Goal: Find specific page/section: Find specific page/section

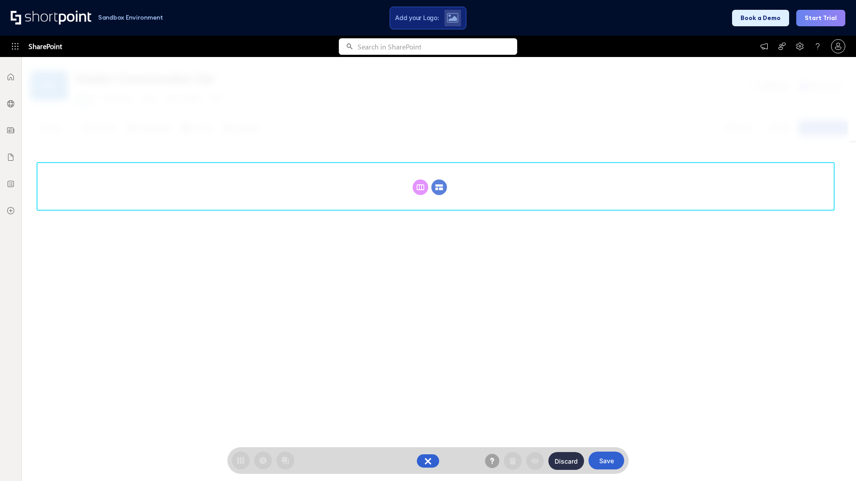
scroll to position [123, 0]
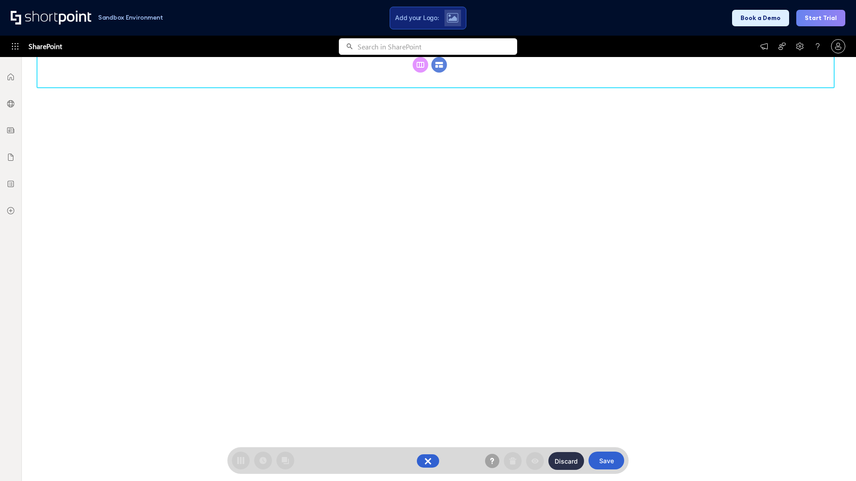
click at [439, 73] on circle at bounding box center [440, 65] width 16 height 16
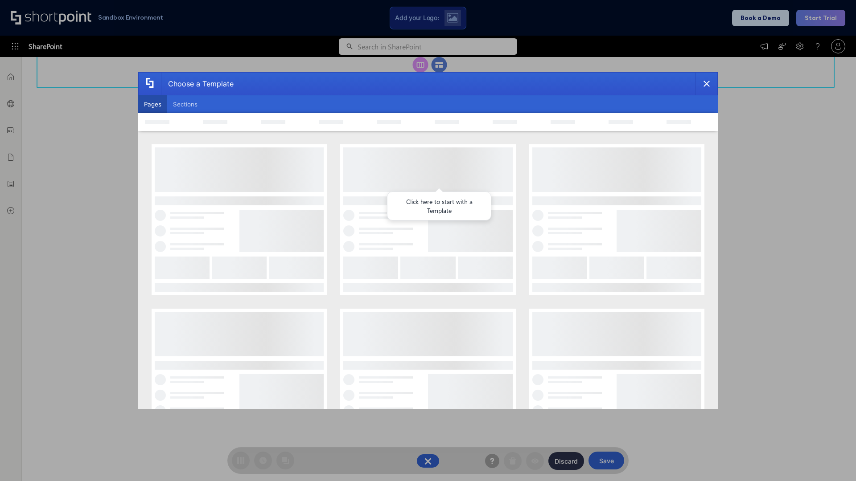
scroll to position [0, 0]
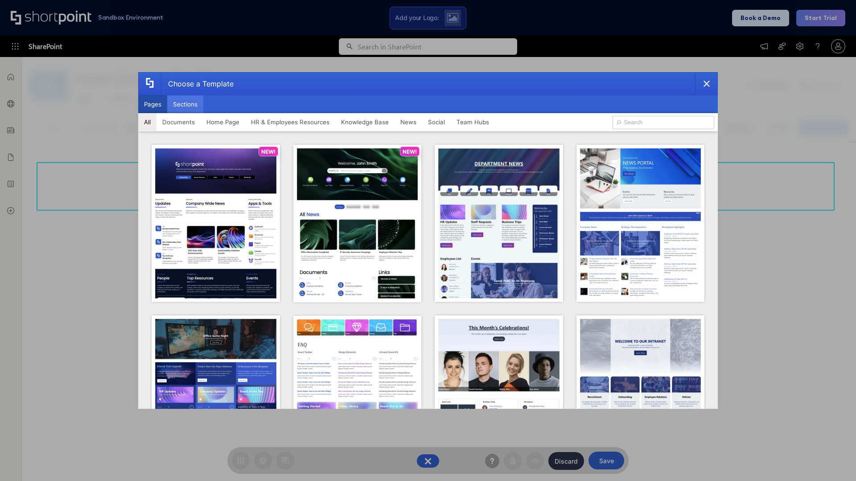
click at [185, 104] on button "Sections" at bounding box center [185, 104] width 36 height 18
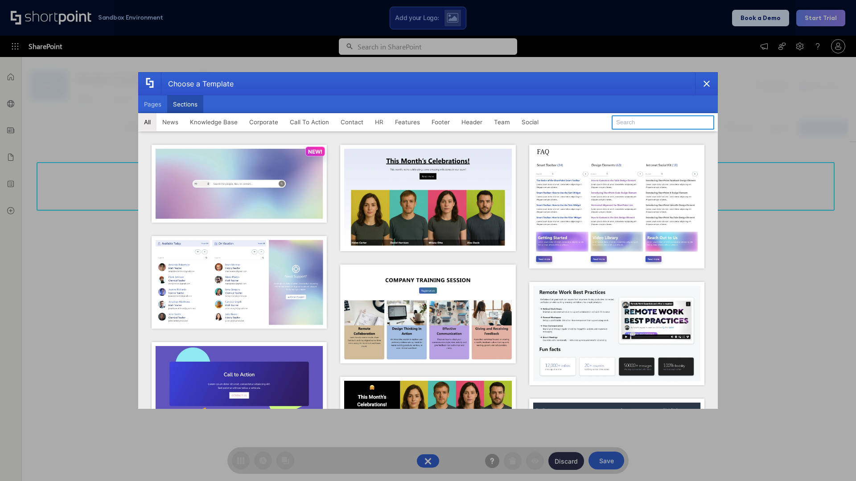
type input "Footer 3"
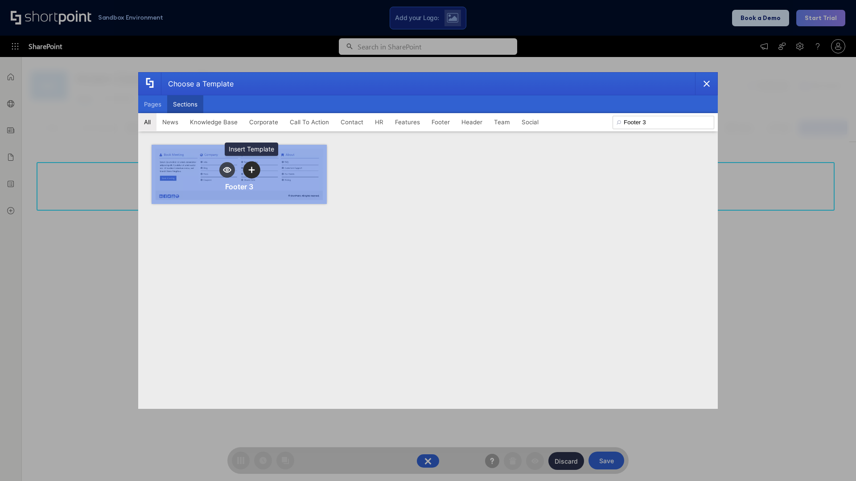
click at [251, 170] on icon "template selector" at bounding box center [251, 170] width 6 height 6
